Goal: Task Accomplishment & Management: Manage account settings

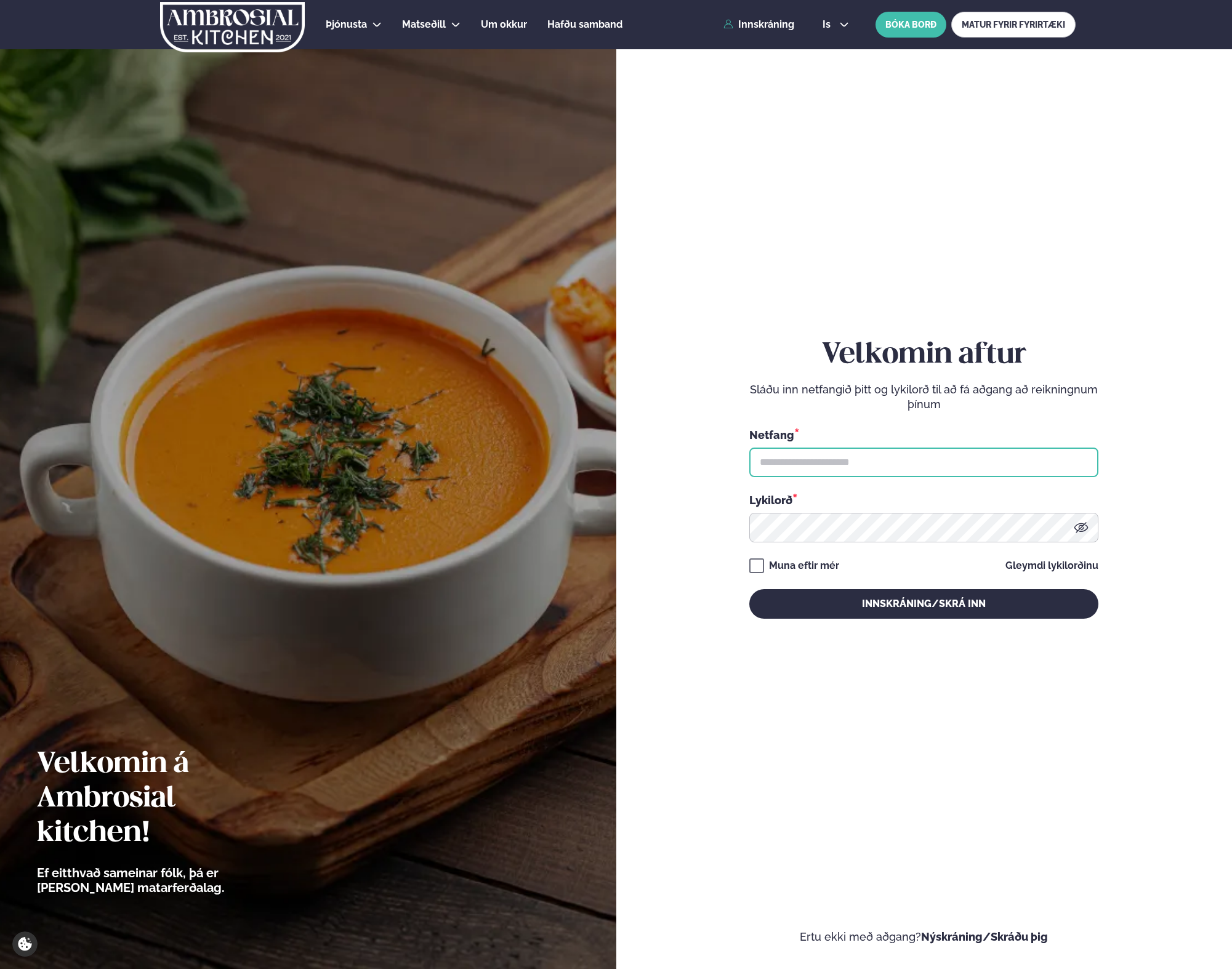
click at [805, 460] on input "text" at bounding box center [924, 462] width 349 height 30
type input "**********"
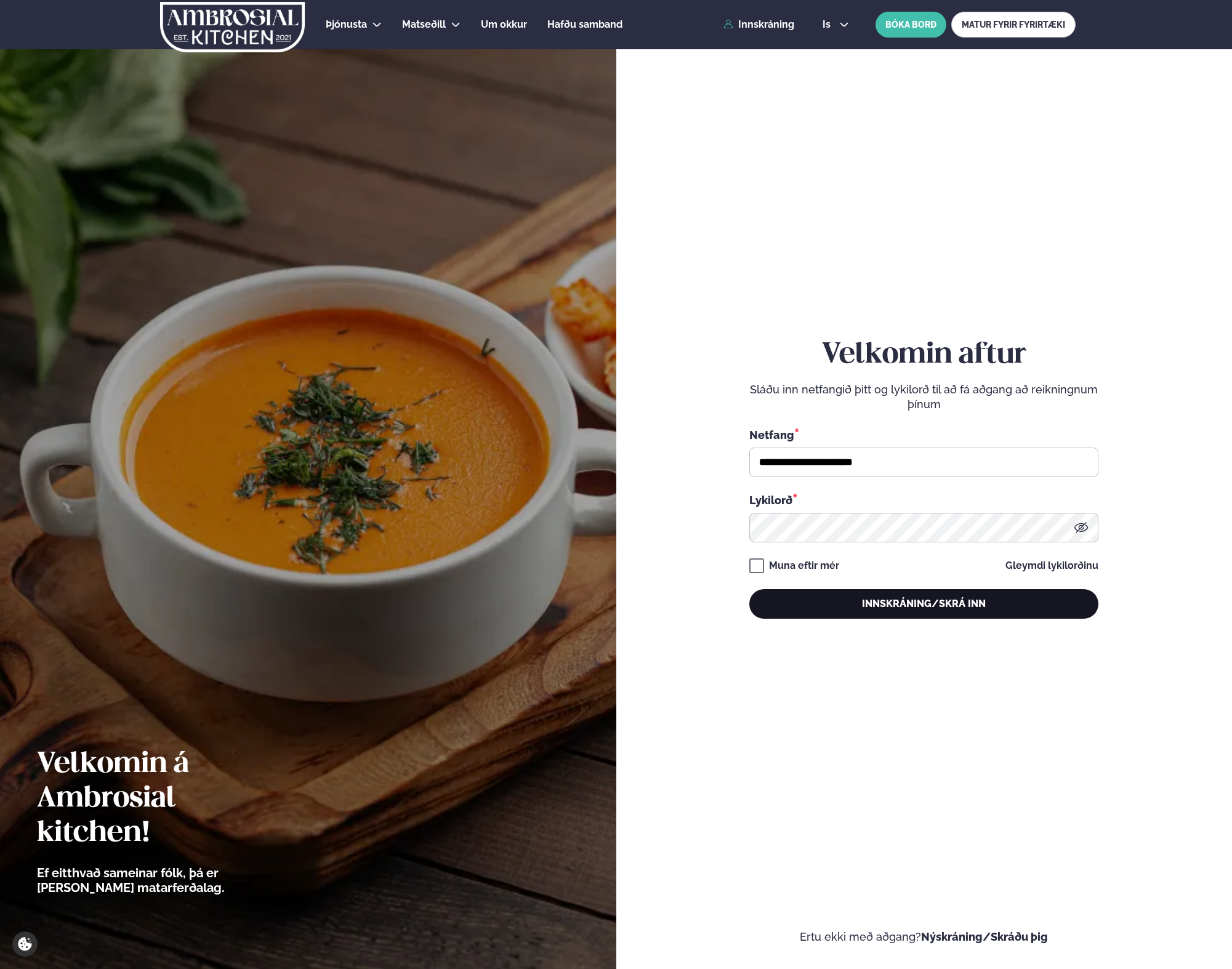
click at [789, 609] on button "Innskráning/Skrá inn" at bounding box center [924, 604] width 349 height 30
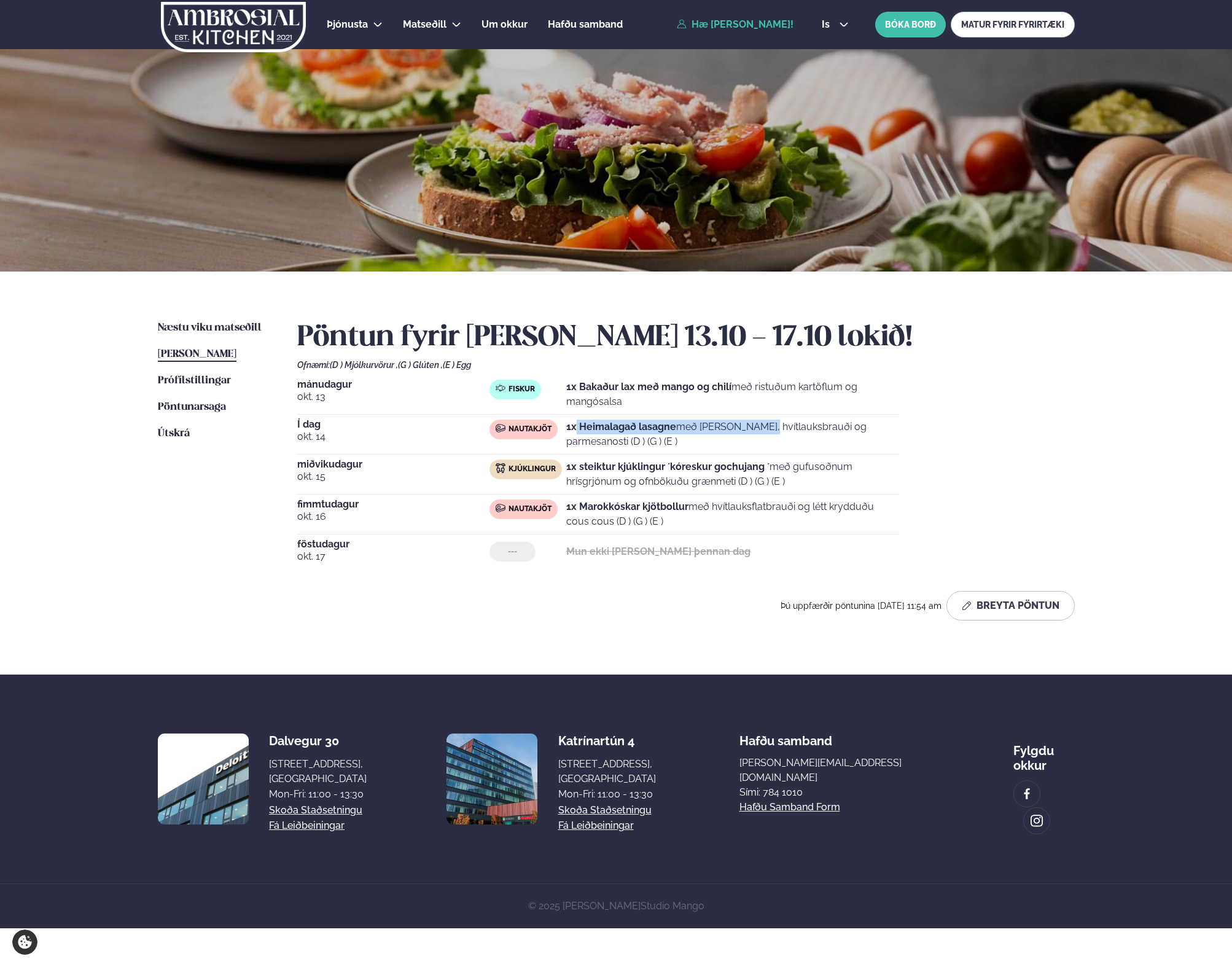
drag, startPoint x: 576, startPoint y: 423, endPoint x: 709, endPoint y: 430, distance: 133.2
click at [709, 430] on p "1x Heimalagað lasagne með basil pesto, hvítlauksbrauði og parmesanosti (D ) (G …" at bounding box center [733, 434] width 333 height 29
click at [237, 560] on ul "Næstu [PERSON_NAME] matseðill Næsta vika [PERSON_NAME] matseðill [PERSON_NAME] …" at bounding box center [216, 475] width 115 height 310
